Goal: Find specific page/section: Find specific page/section

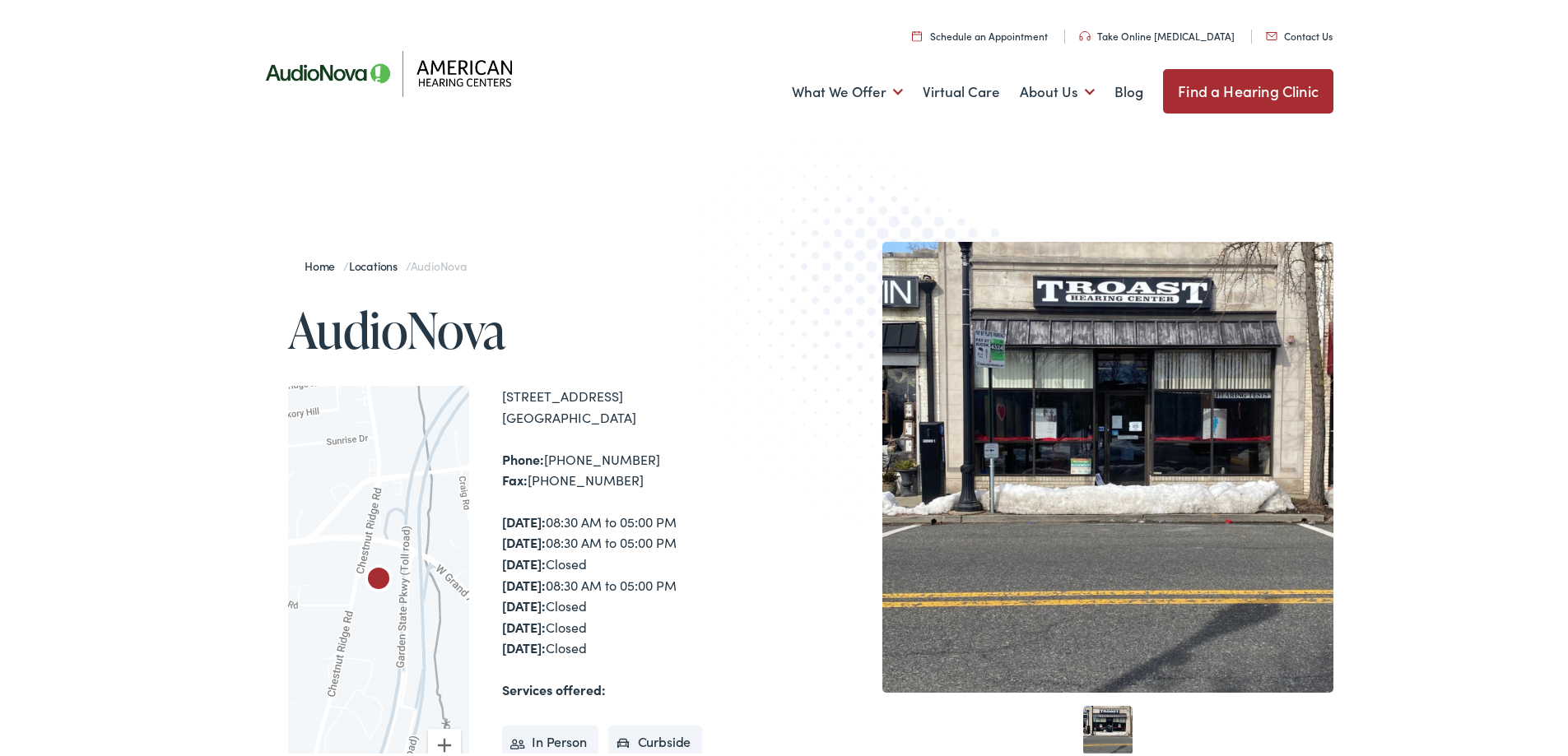
click at [365, 264] on link "Locations" at bounding box center [376, 263] width 56 height 17
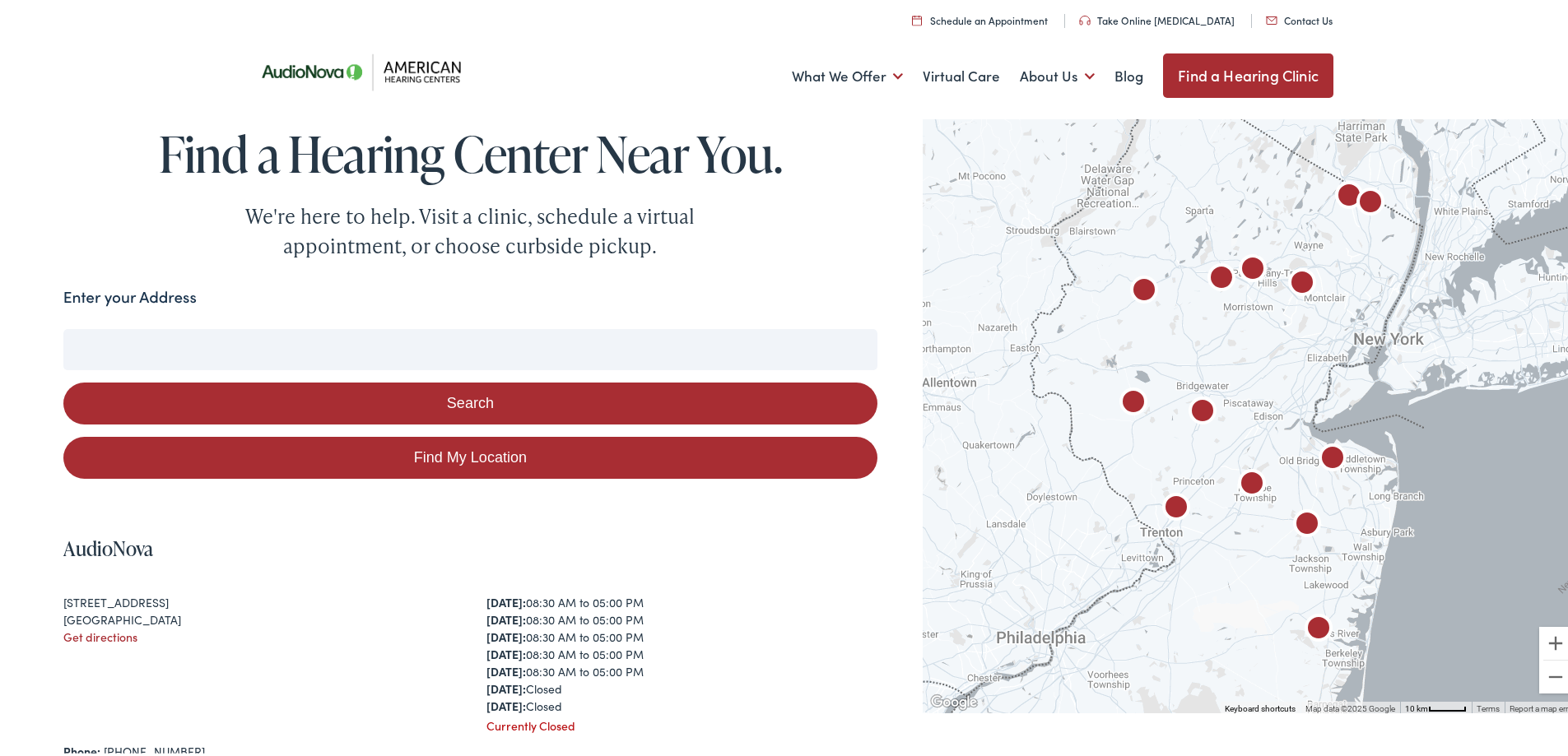
click at [409, 348] on input "Enter your Address" at bounding box center [470, 346] width 814 height 41
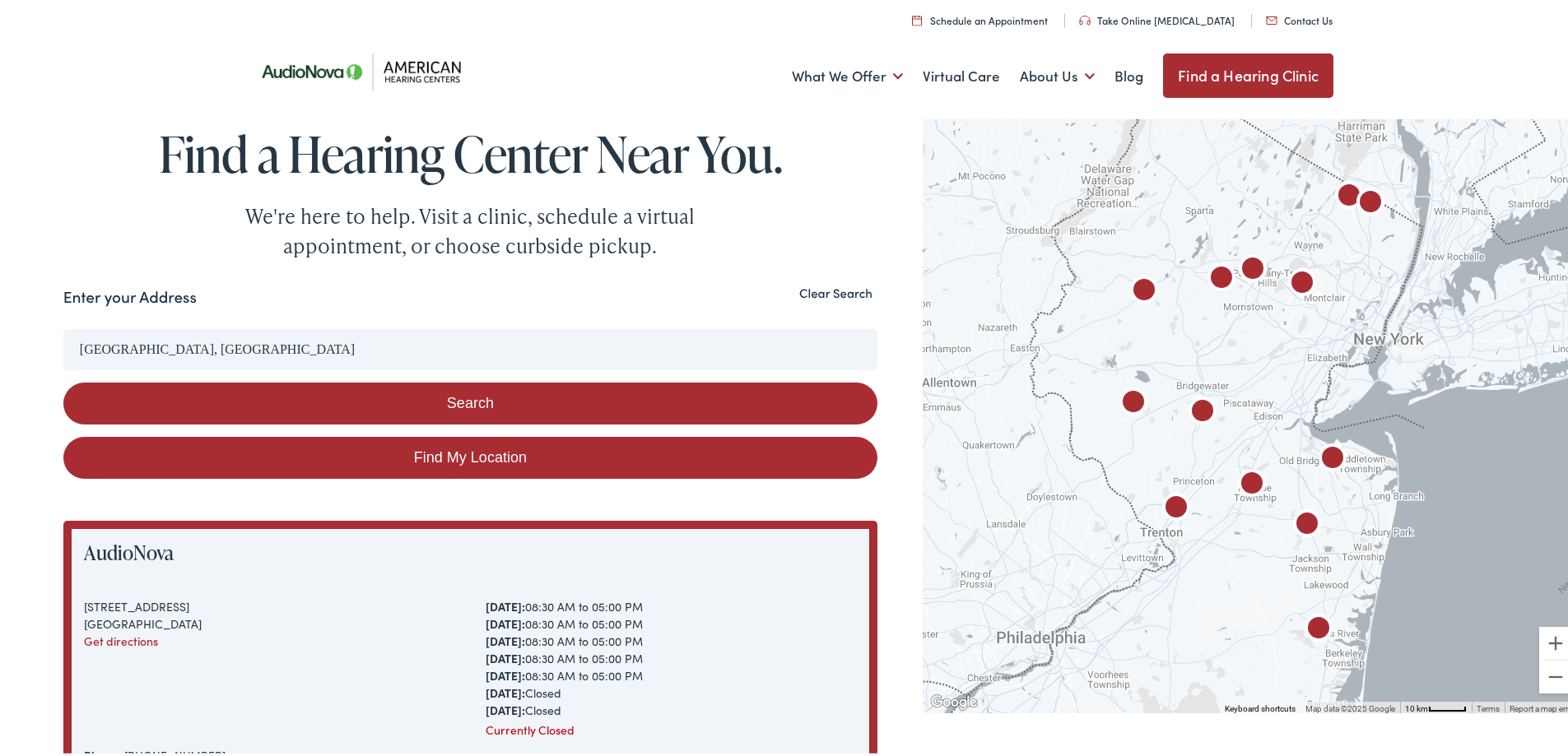
click at [516, 455] on link "Find My Location" at bounding box center [470, 455] width 814 height 42
click at [468, 450] on link "Find My Location" at bounding box center [470, 455] width 814 height 42
drag, startPoint x: 287, startPoint y: 339, endPoint x: 333, endPoint y: 340, distance: 46.0
click at [289, 339] on input "Fair Lawn, New Jersey" at bounding box center [470, 346] width 814 height 41
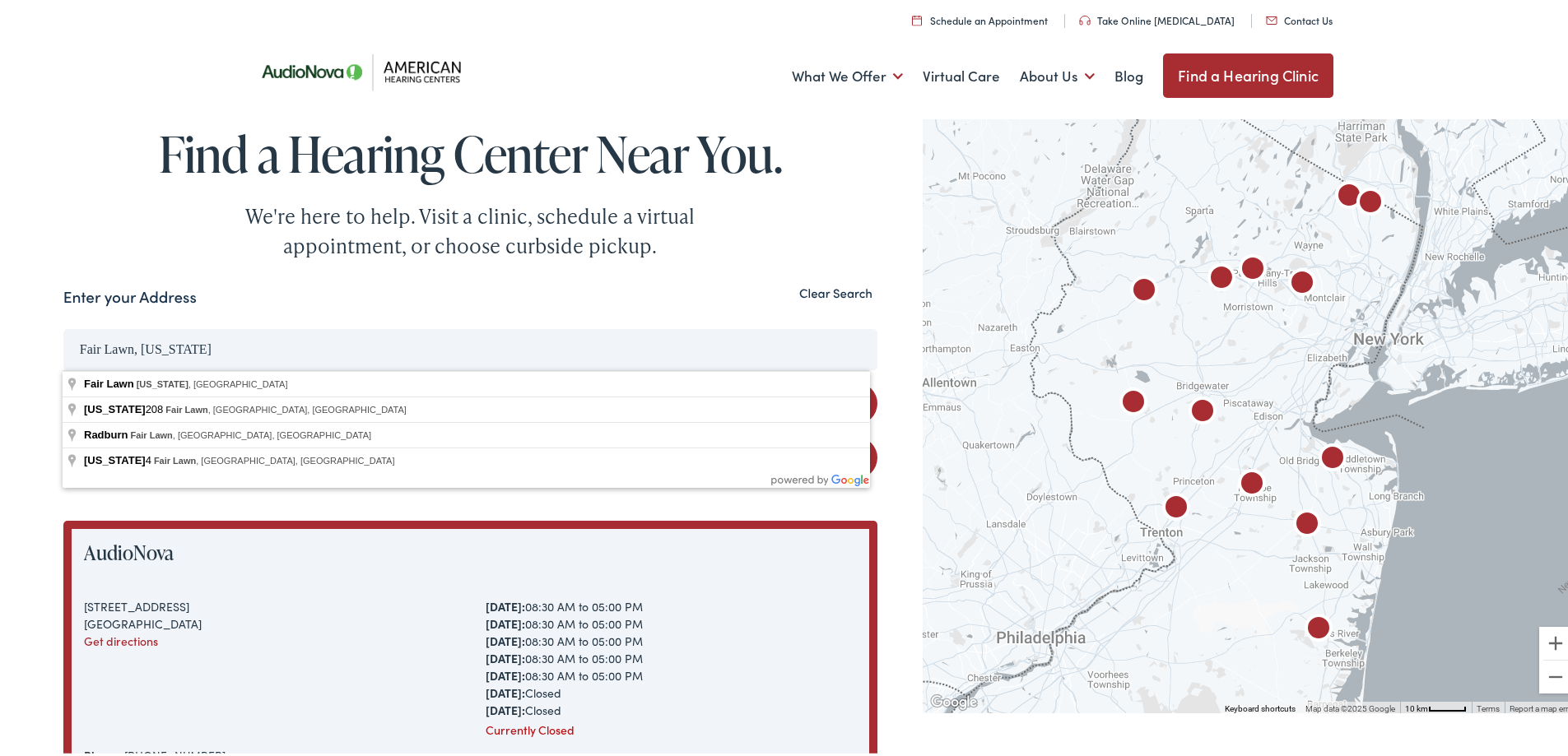
click at [302, 349] on input "Fair Lawn, New Jersey" at bounding box center [470, 346] width 814 height 41
type input "F"
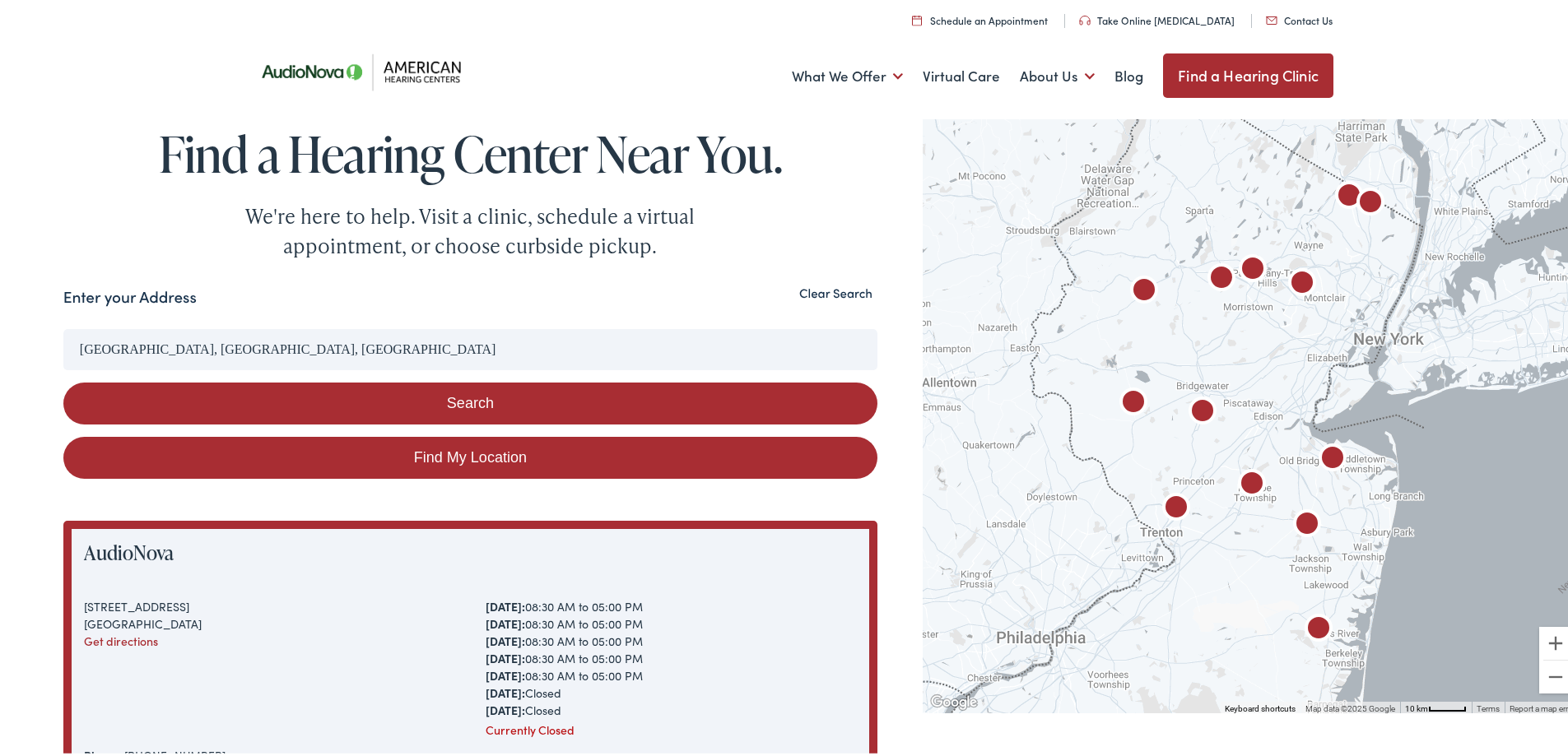
click at [464, 398] on button "Search" at bounding box center [470, 401] width 814 height 42
click at [476, 450] on link "Find My Location" at bounding box center [470, 455] width 814 height 42
click at [438, 456] on link "Find My Location" at bounding box center [470, 455] width 814 height 42
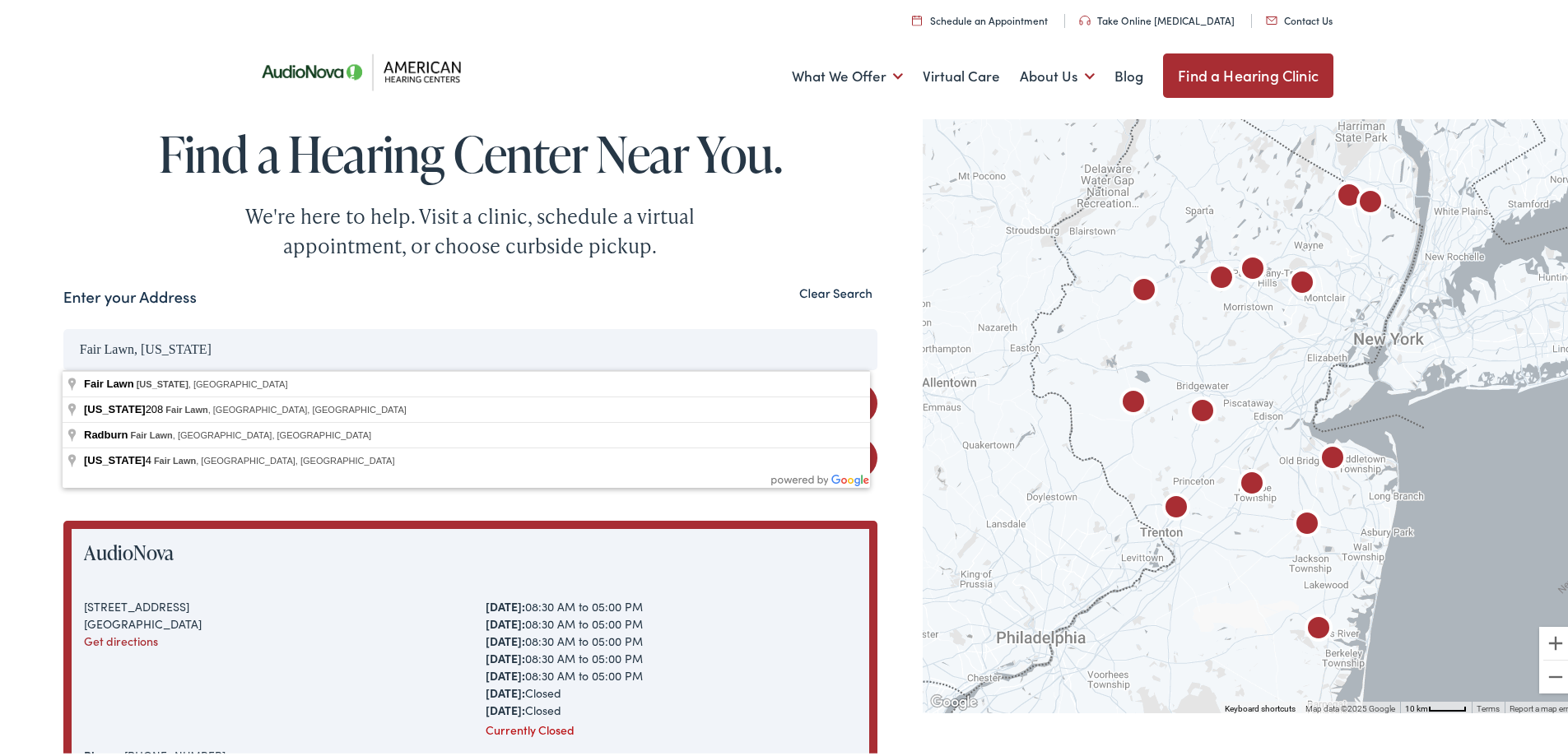
click at [216, 340] on input "Fair Lawn, New Jersey" at bounding box center [470, 346] width 814 height 41
type input "F"
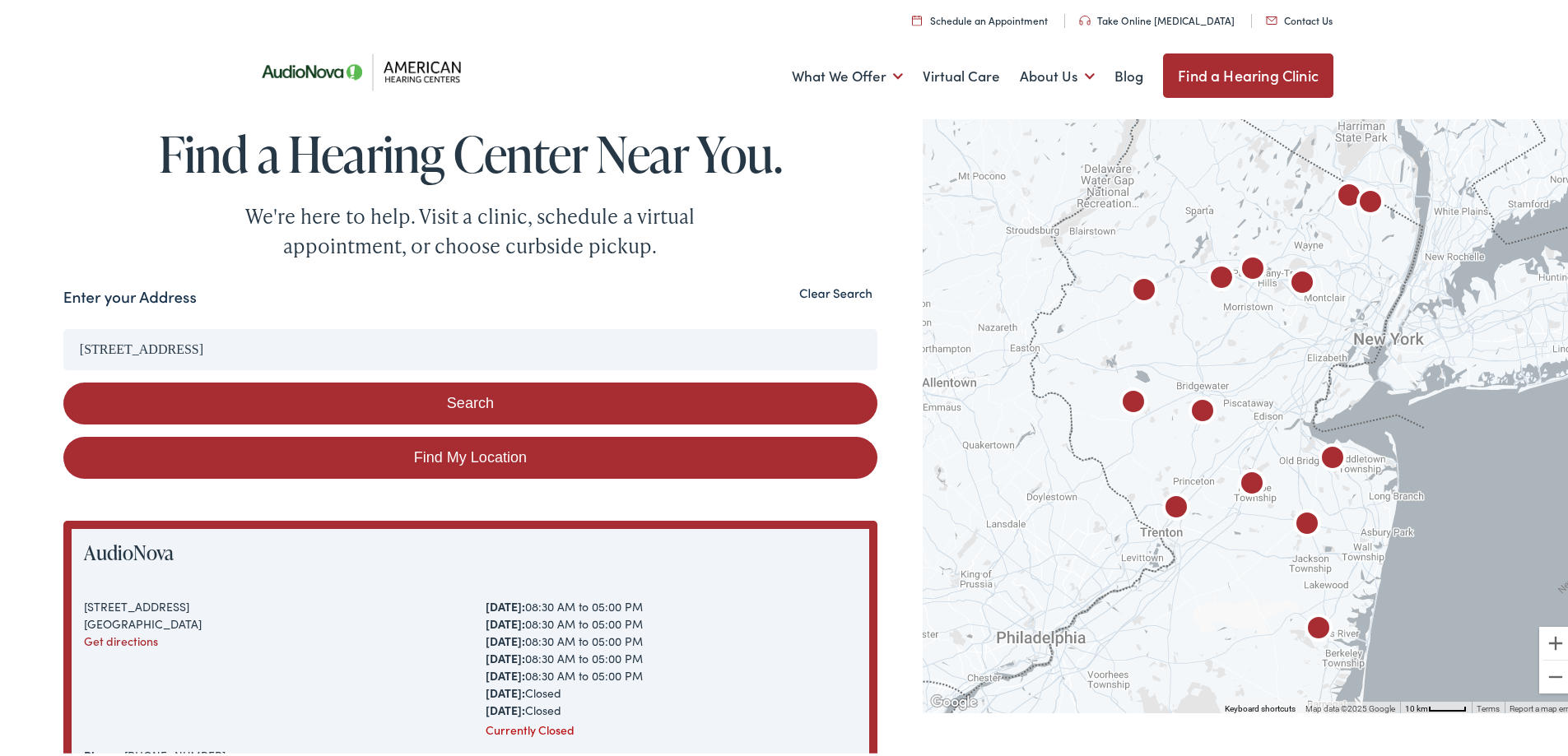
click at [487, 397] on button "Search" at bounding box center [470, 401] width 814 height 42
click at [472, 454] on link "Find My Location" at bounding box center [470, 455] width 814 height 42
type input "Fair Lawn, New Jersey"
click at [1242, 65] on link "Find a Hearing Clinic" at bounding box center [1248, 72] width 170 height 45
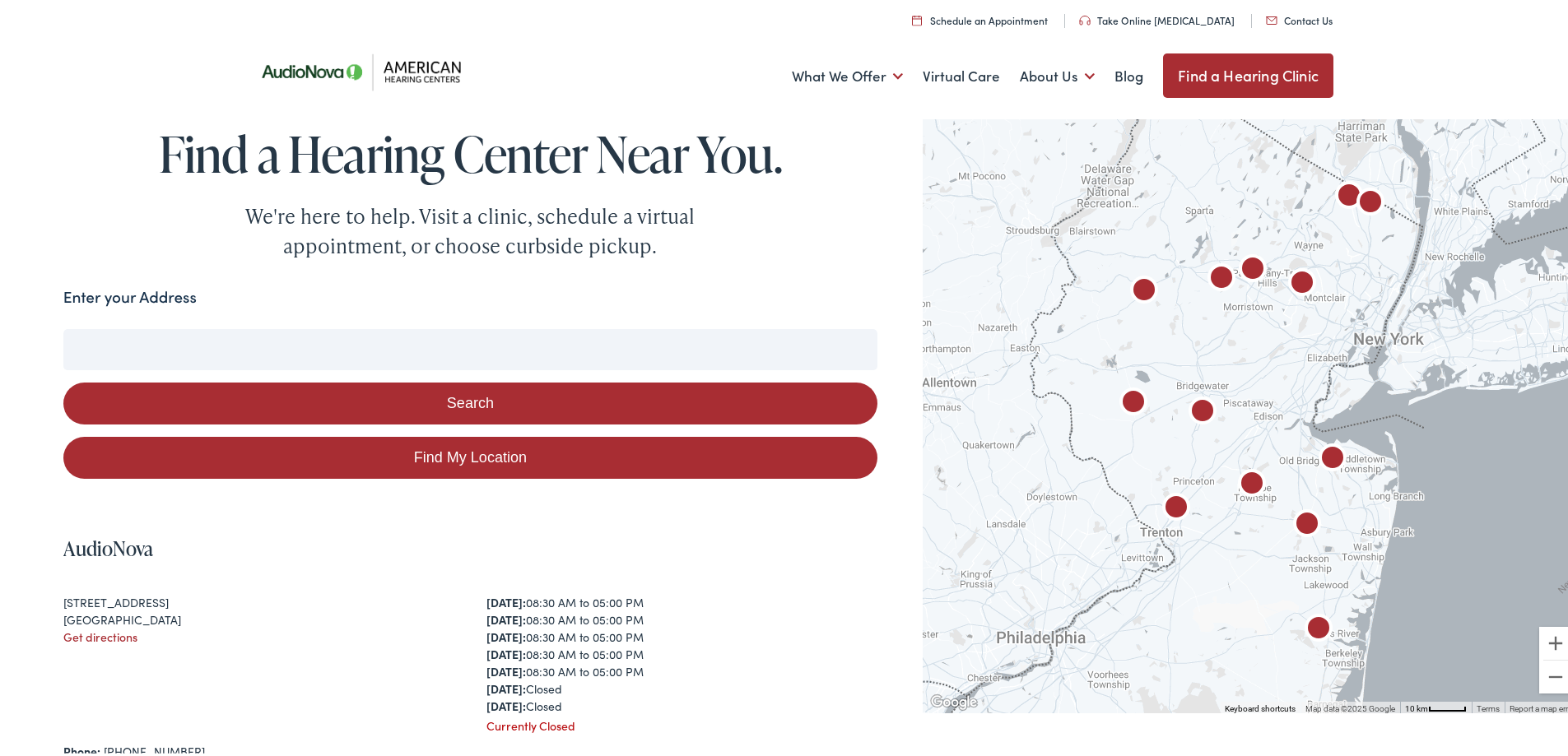
click at [1368, 195] on img "AudioNova" at bounding box center [1370, 200] width 40 height 40
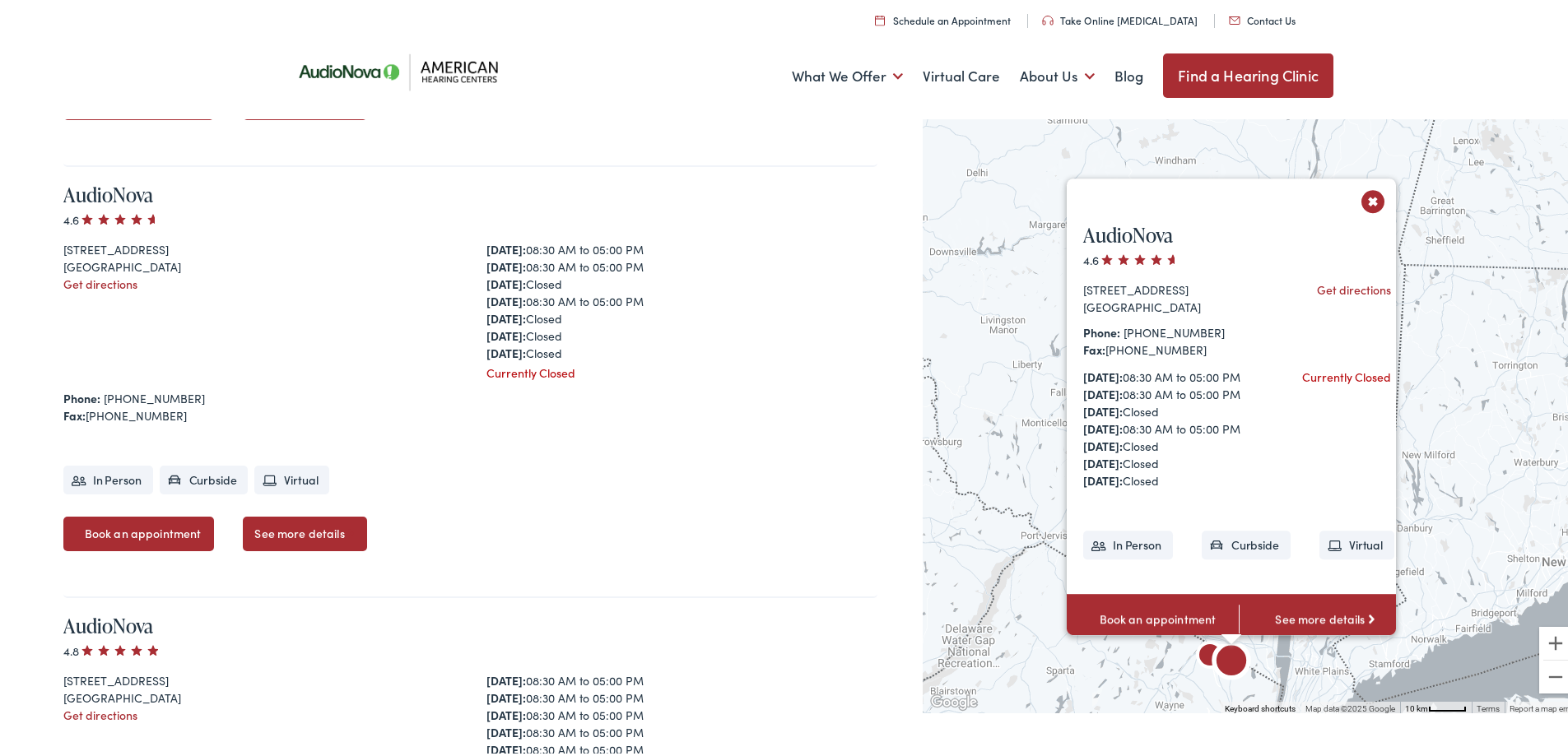
scroll to position [3385, 0]
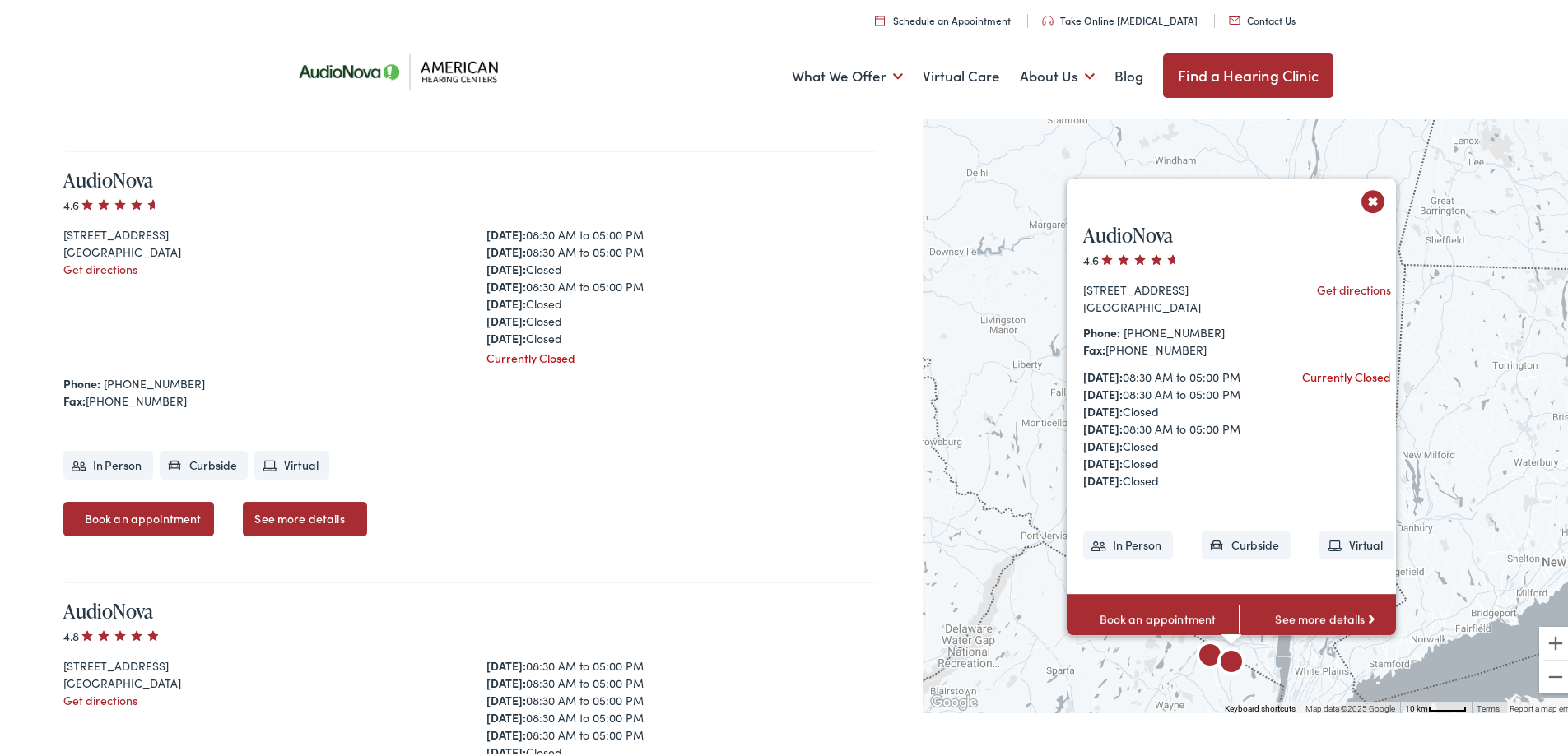
click at [1364, 184] on button "Close" at bounding box center [1373, 198] width 29 height 29
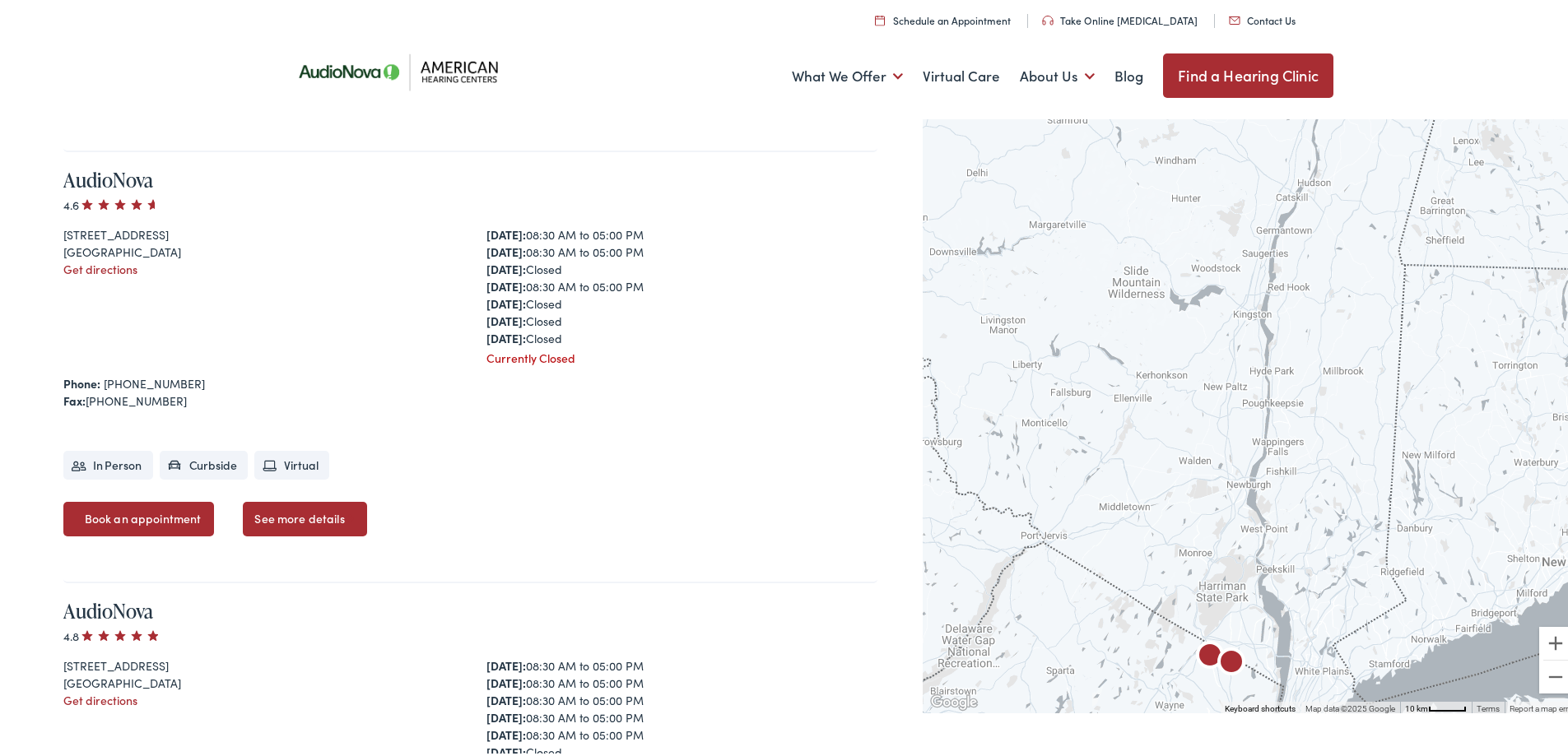
click at [1197, 648] on img "AudioNova" at bounding box center [1209, 654] width 40 height 40
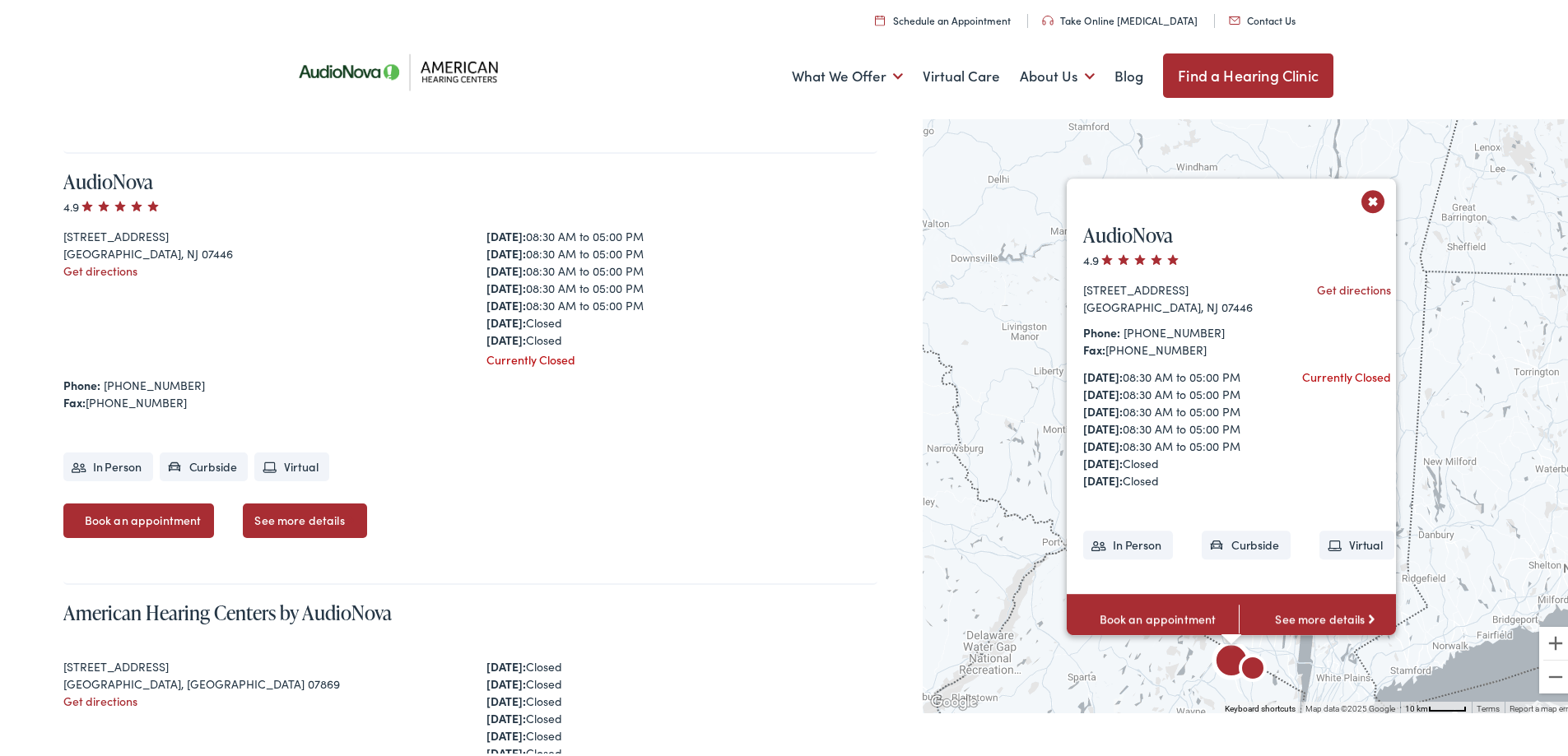
scroll to position [4247, 0]
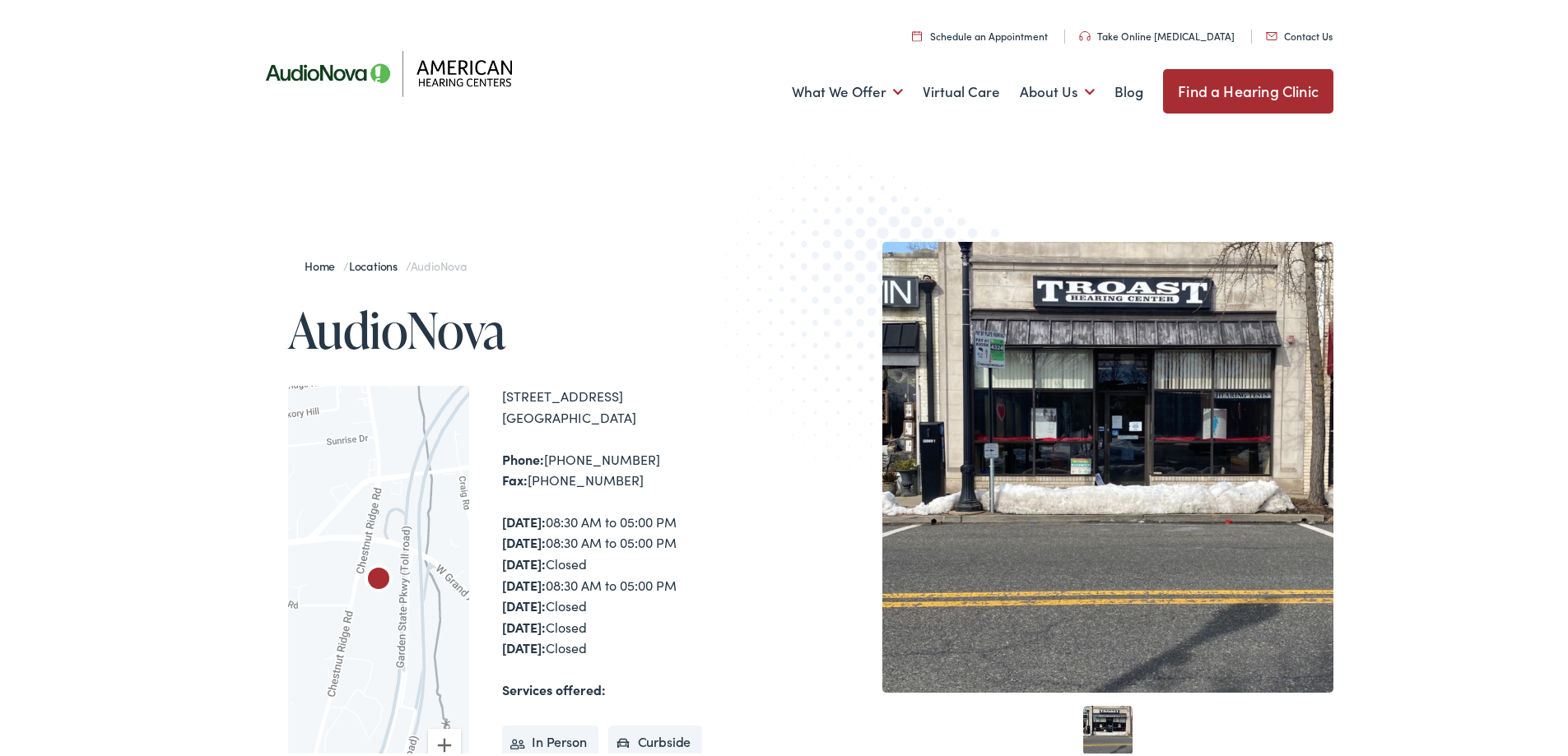
click at [1267, 90] on link "Find a Hearing Clinic" at bounding box center [1248, 88] width 170 height 45
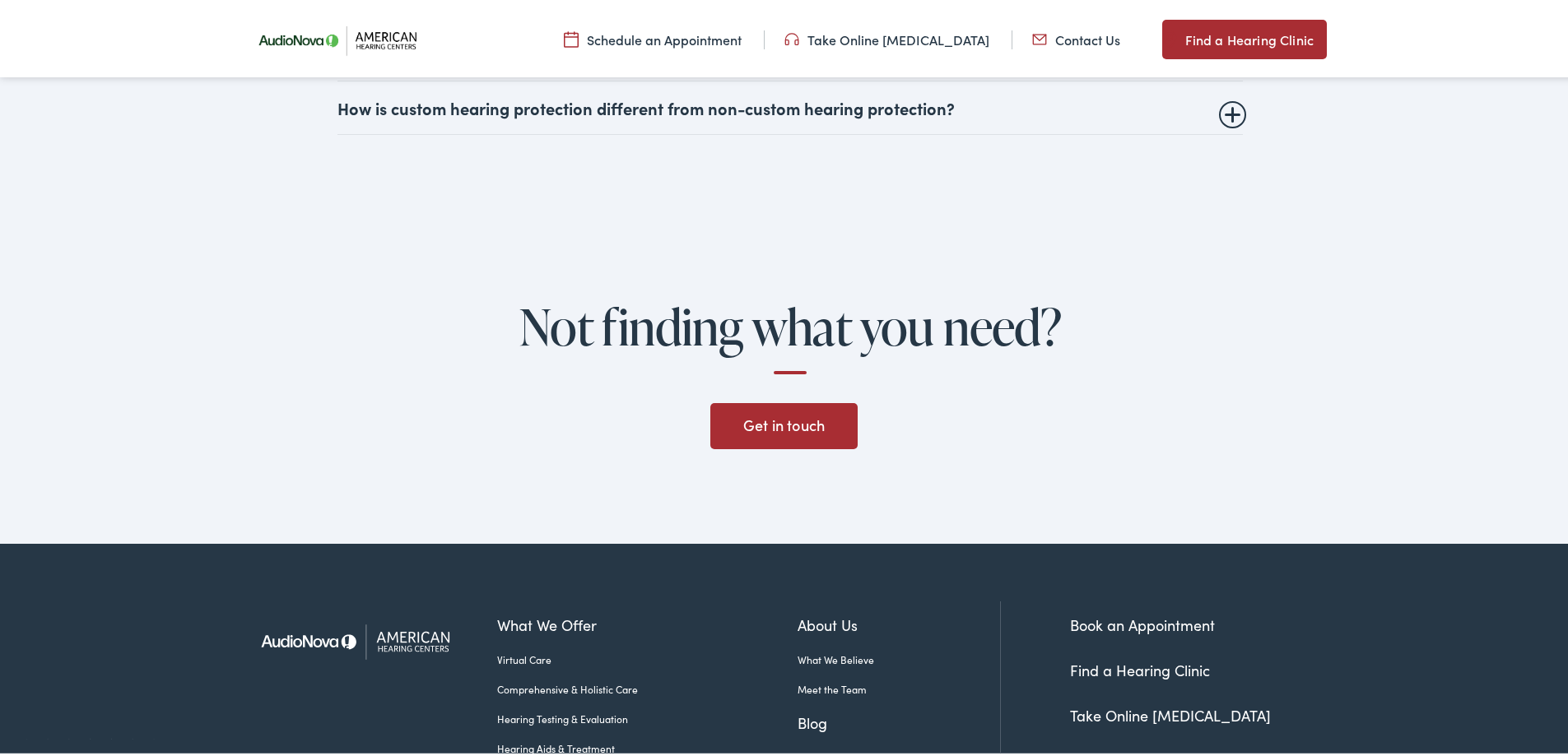
scroll to position [3840, 0]
